Goal: Task Accomplishment & Management: Complete application form

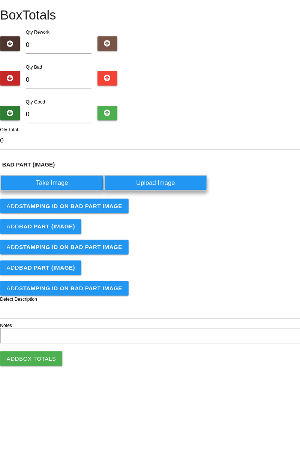
click at [61, 196] on label "Take Image" at bounding box center [54, 202] width 96 height 15
click at [0, 0] on \(IMAGE\) "Take Image" at bounding box center [0, 0] width 0 height 0
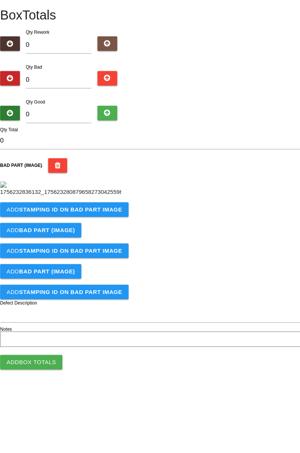
click at [98, 230] on b "STAMPING ID on BAD PART Image" at bounding box center [71, 227] width 96 height 6
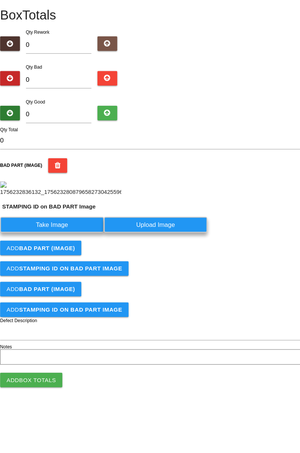
click at [72, 248] on label "Take Image" at bounding box center [54, 241] width 96 height 15
click at [0, 0] on PART "Take Image" at bounding box center [0, 0] width 0 height 0
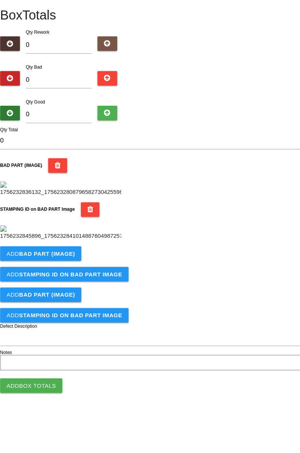
scroll to position [165, 0]
click at [68, 271] on b "BAD PART (IMAGE)" at bounding box center [49, 268] width 52 height 6
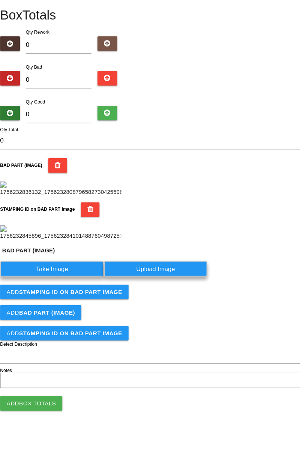
click at [60, 289] on label "Take Image" at bounding box center [54, 282] width 96 height 15
click at [0, 0] on \(IMAGE\) "Take Image" at bounding box center [0, 0] width 0 height 0
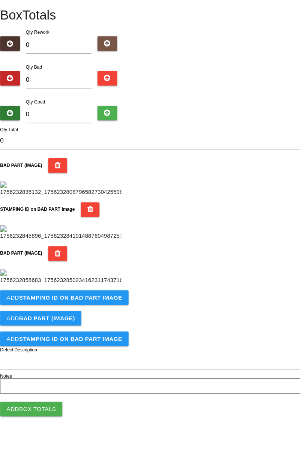
scroll to position [288, 0]
click at [81, 312] on b "STAMPING ID on BAD PART Image" at bounding box center [71, 309] width 96 height 6
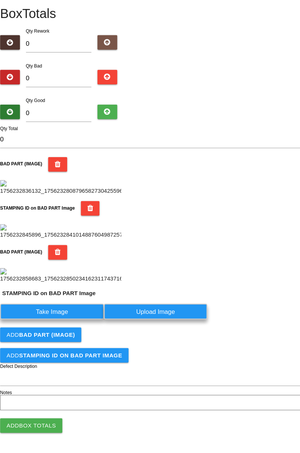
click at [66, 329] on label "Take Image" at bounding box center [54, 322] width 96 height 15
click at [0, 0] on PART "Take Image" at bounding box center [0, 0] width 0 height 0
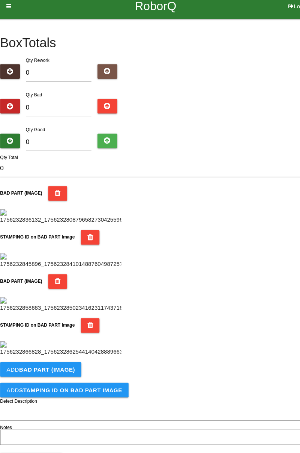
scroll to position [0, 0]
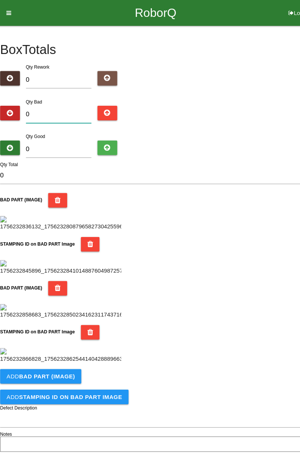
click at [72, 106] on input "0" at bounding box center [60, 106] width 61 height 16
type input "4"
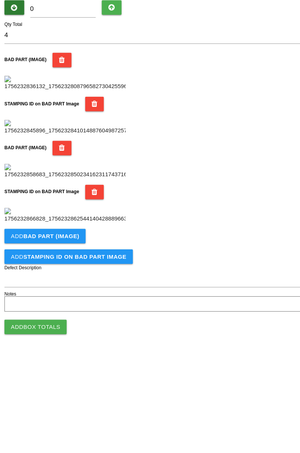
scroll to position [411, 0]
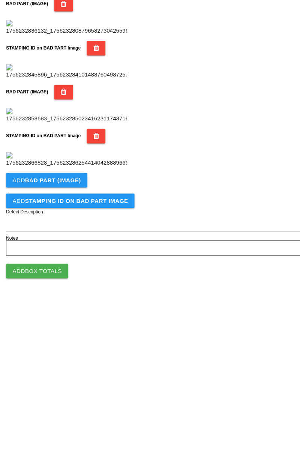
click at [71, 346] on b "BAD PART (IMAGE)" at bounding box center [49, 343] width 52 height 6
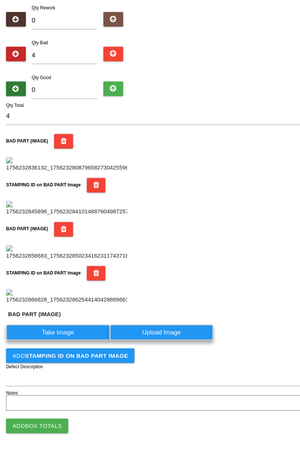
click at [69, 348] on label "Take Image" at bounding box center [54, 341] width 96 height 15
click at [0, 0] on \(IMAGE\) "Take Image" at bounding box center [0, 0] width 0 height 0
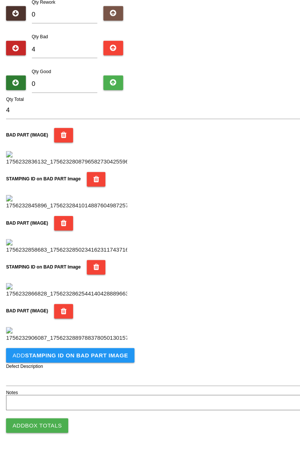
scroll to position [534, 0]
click at [86, 363] on b "STAMPING ID on BAD PART Image" at bounding box center [71, 363] width 96 height 6
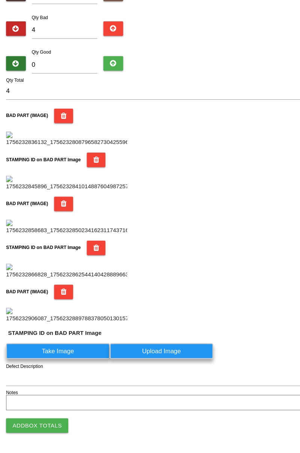
click at [71, 366] on label "Take Image" at bounding box center [54, 358] width 96 height 15
click at [0, 0] on PART "Take Image" at bounding box center [0, 0] width 0 height 0
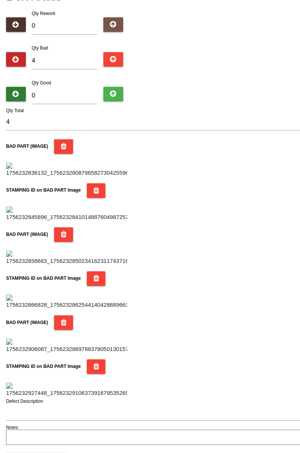
scroll to position [0, 0]
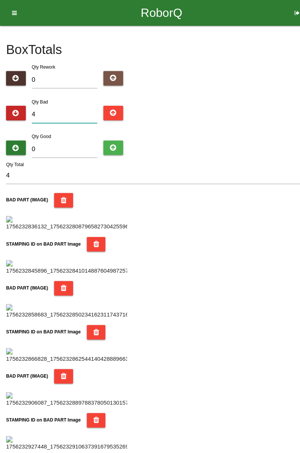
click at [59, 106] on input "4" at bounding box center [60, 106] width 61 height 16
type input "0"
type input "5"
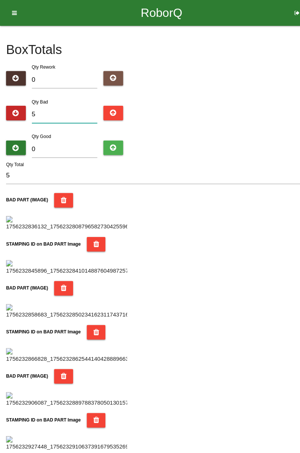
type input "5"
click at [65, 136] on input "0" at bounding box center [60, 139] width 61 height 16
type input "7"
type input "12"
type input "79"
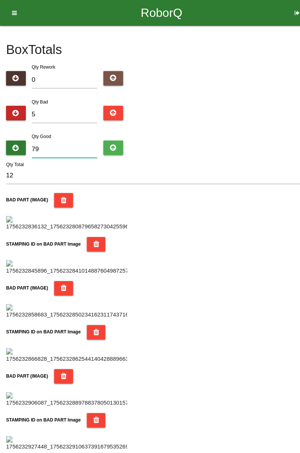
type input "84"
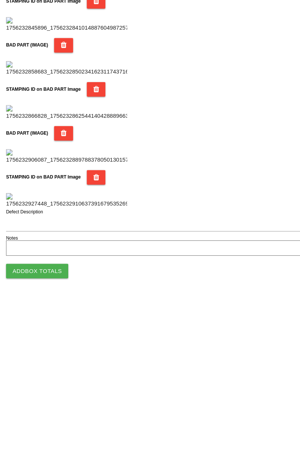
scroll to position [658, 0]
type input "79"
click at [41, 431] on button "Add Box Totals" at bounding box center [35, 428] width 58 height 14
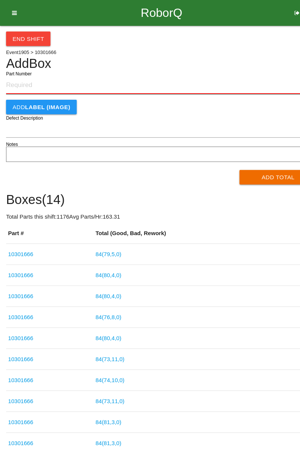
paste input "10301666"
type input "10301666"
click at [254, 166] on button "Add Total" at bounding box center [259, 165] width 72 height 14
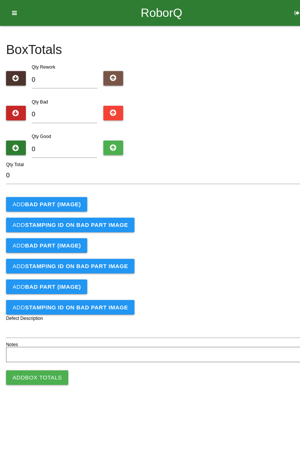
click at [64, 188] on b "BAD PART (IMAGE)" at bounding box center [49, 190] width 52 height 6
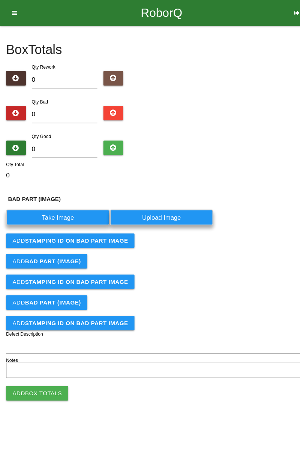
click at [59, 200] on label "Take Image" at bounding box center [54, 202] width 96 height 15
click at [0, 0] on \(IMAGE\) "Take Image" at bounding box center [0, 0] width 0 height 0
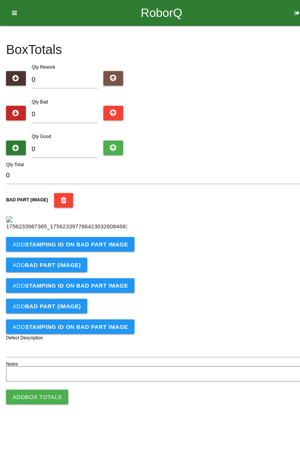
click at [82, 230] on b "STAMPING ID on BAD PART Image" at bounding box center [71, 227] width 96 height 6
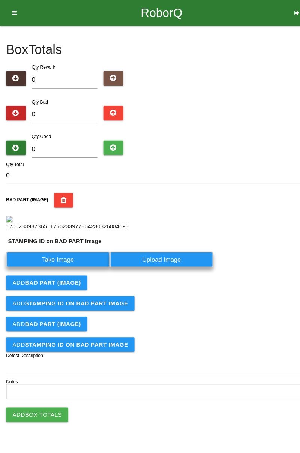
click at [58, 248] on label "Take Image" at bounding box center [54, 241] width 96 height 15
click at [0, 0] on PART "Take Image" at bounding box center [0, 0] width 0 height 0
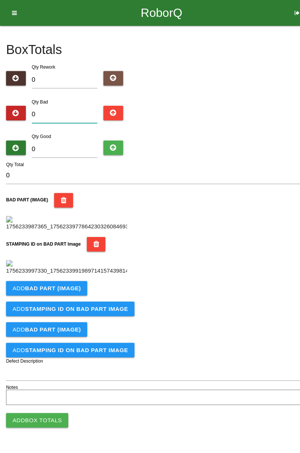
click at [62, 109] on input "0" at bounding box center [60, 106] width 61 height 16
type input "2"
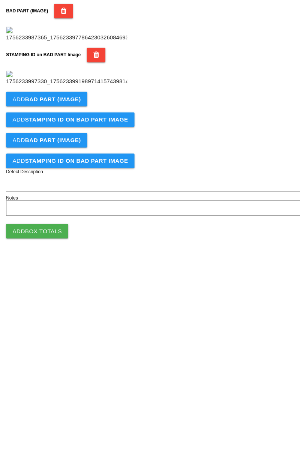
click at [56, 271] on b "BAD PART (IMAGE)" at bounding box center [49, 268] width 52 height 6
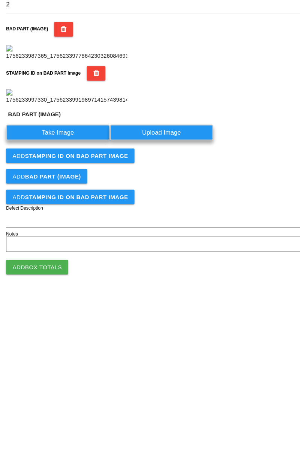
scroll to position [165, 0]
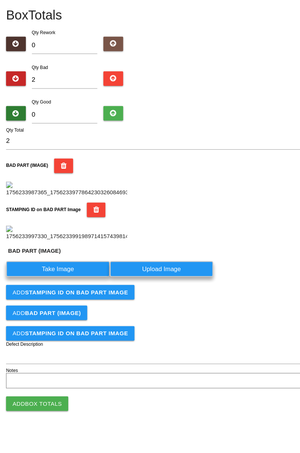
click at [74, 289] on label "Take Image" at bounding box center [54, 282] width 96 height 15
click at [0, 0] on \(IMAGE\) "Take Image" at bounding box center [0, 0] width 0 height 0
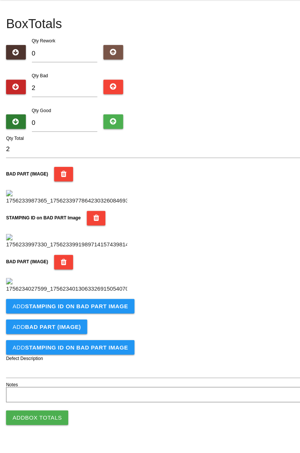
scroll to position [288, 0]
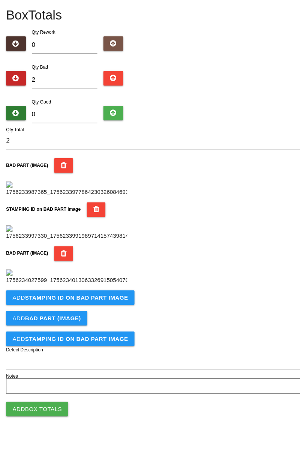
click at [98, 312] on b "STAMPING ID on BAD PART Image" at bounding box center [71, 309] width 96 height 6
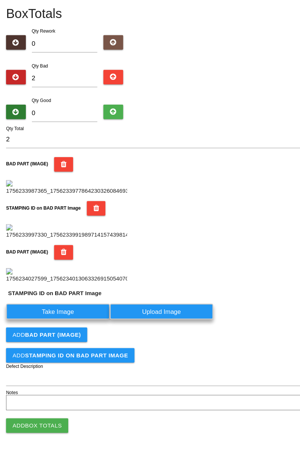
click at [80, 329] on label "Take Image" at bounding box center [54, 322] width 96 height 15
click at [0, 0] on PART "Take Image" at bounding box center [0, 0] width 0 height 0
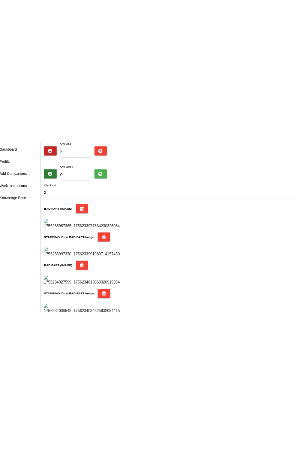
scroll to position [59, 0]
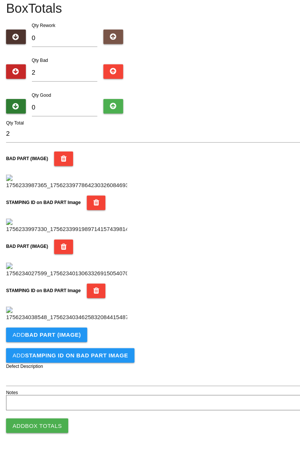
click at [70, 201] on img at bounding box center [62, 201] width 113 height 14
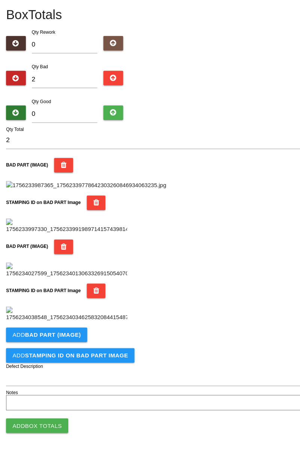
scroll to position [588, 0]
click at [68, 345] on b "BAD PART (IMAGE)" at bounding box center [49, 343] width 52 height 6
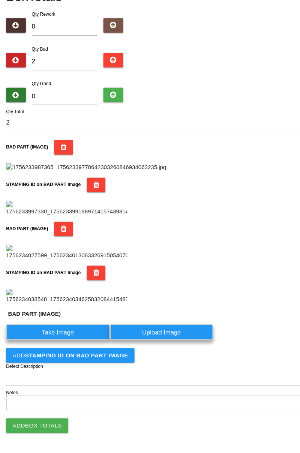
click at [59, 348] on label "Take Image" at bounding box center [54, 341] width 96 height 15
click at [0, 0] on \(IMAGE\) "Take Image" at bounding box center [0, 0] width 0 height 0
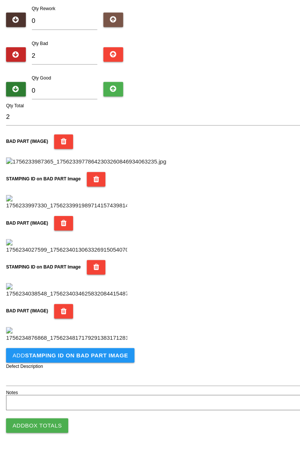
scroll to position [711, 0]
click at [93, 366] on button "Add STAMPING ID on BAD PART Image" at bounding box center [65, 363] width 119 height 14
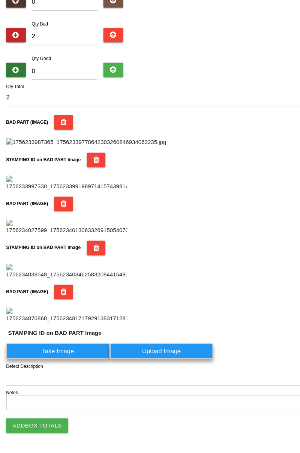
click at [74, 366] on label "Take Image" at bounding box center [54, 358] width 96 height 15
click at [0, 0] on PART "Take Image" at bounding box center [0, 0] width 0 height 0
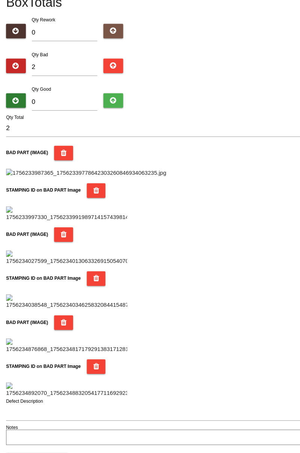
scroll to position [0, 0]
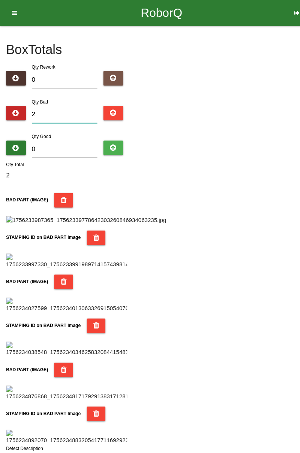
click at [50, 105] on input "2" at bounding box center [60, 106] width 61 height 16
type input "25"
click at [71, 139] on input "0" at bounding box center [60, 139] width 61 height 16
click at [63, 107] on input "25" at bounding box center [60, 106] width 61 height 16
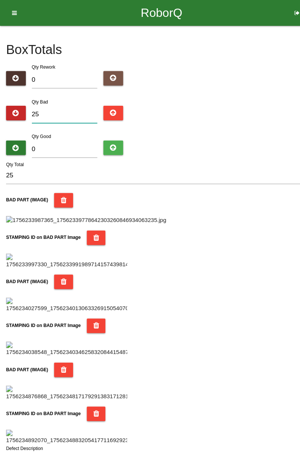
type input "2"
type input "0"
type input "5"
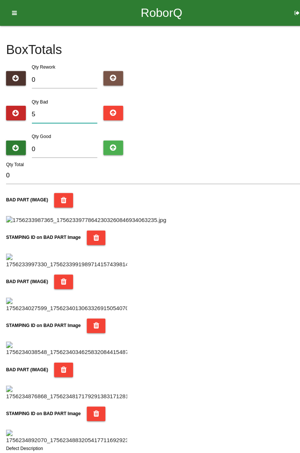
type input "5"
click at [73, 138] on input "0" at bounding box center [60, 139] width 61 height 16
type input "7"
type input "12"
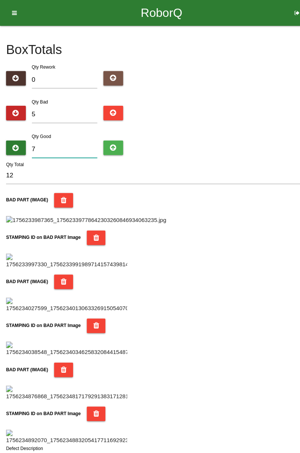
type input "79"
type input "84"
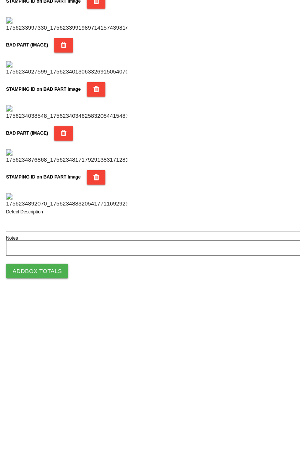
type input "79"
click at [55, 429] on button "Add Box Totals" at bounding box center [35, 428] width 58 height 14
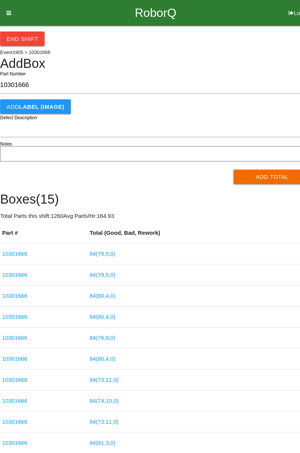
type input "10301666"
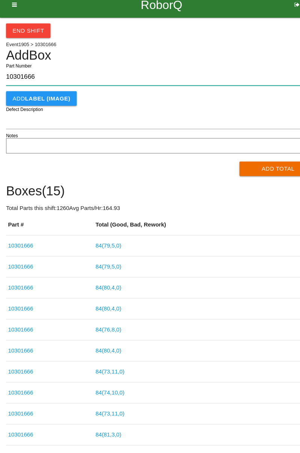
click at [271, 72] on input "10301666" at bounding box center [150, 79] width 289 height 16
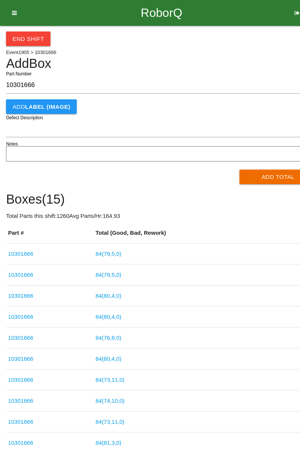
click at [34, 36] on button "End Shift" at bounding box center [26, 36] width 41 height 14
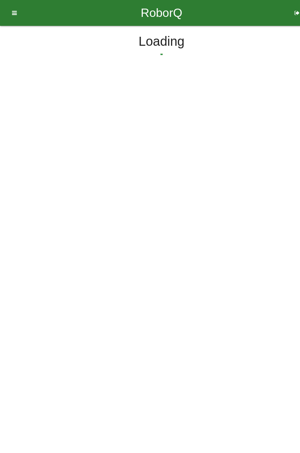
select select "3"
select select "30"
select select "2"
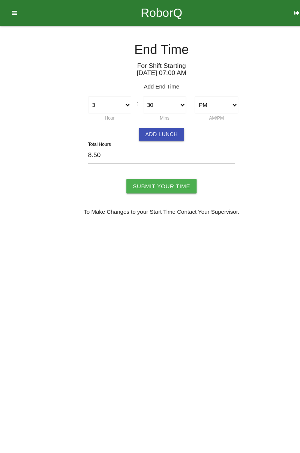
click at [158, 125] on button "Add Lunch" at bounding box center [150, 125] width 42 height 12
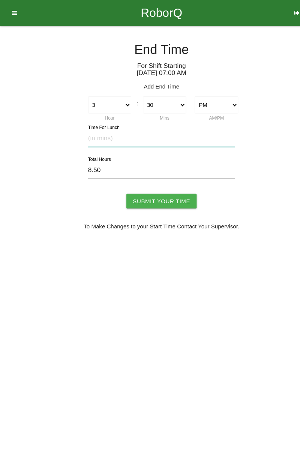
click at [101, 125] on input "text" at bounding box center [150, 128] width 137 height 16
type input "30"
type input "8.00"
click at [167, 186] on input "Submit Your Time" at bounding box center [149, 187] width 65 height 14
type input "Processing..."
